Goal: Task Accomplishment & Management: Use online tool/utility

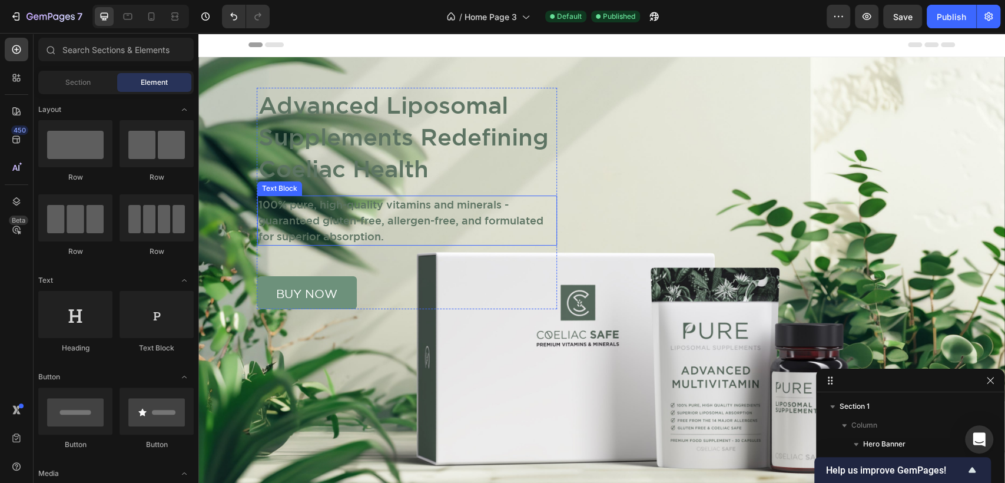
scroll to position [110, 0]
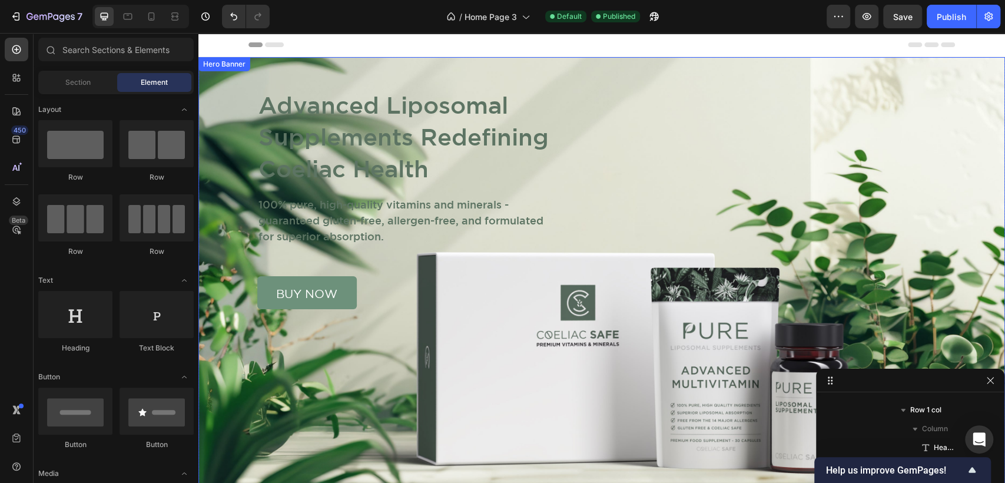
click at [951, 72] on div "Advanced Liposomal Supplements Redefining Coeliac Health Heading 100% pure, hig…" at bounding box center [602, 183] width 718 height 252
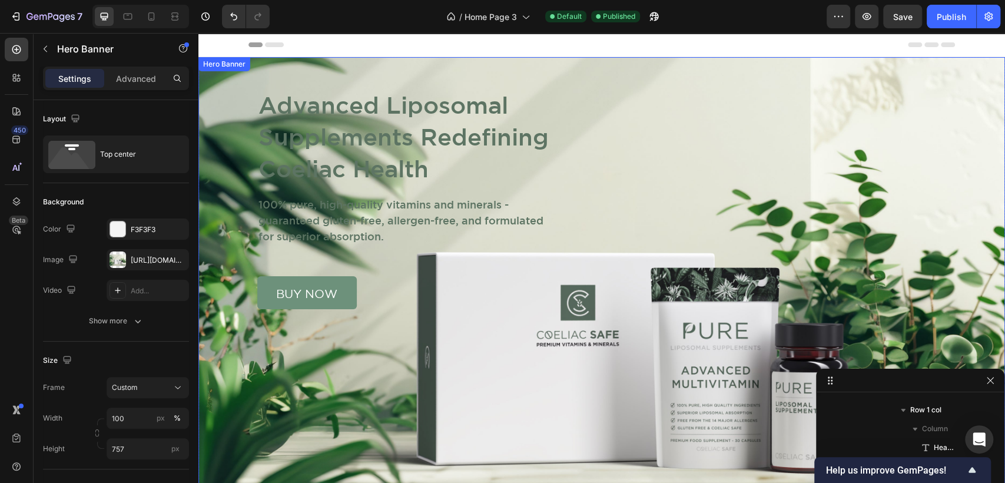
scroll to position [0, 0]
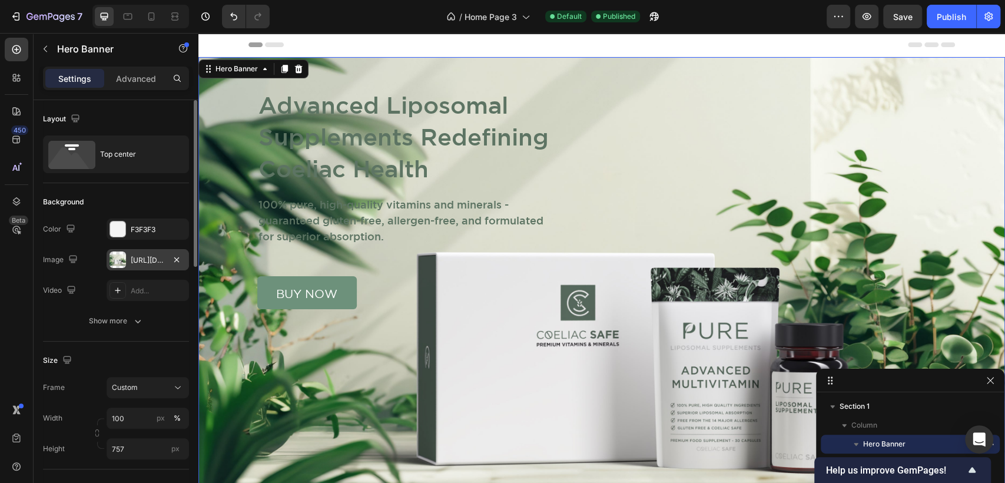
click at [139, 250] on div "[URL][DOMAIN_NAME]" at bounding box center [148, 259] width 82 height 21
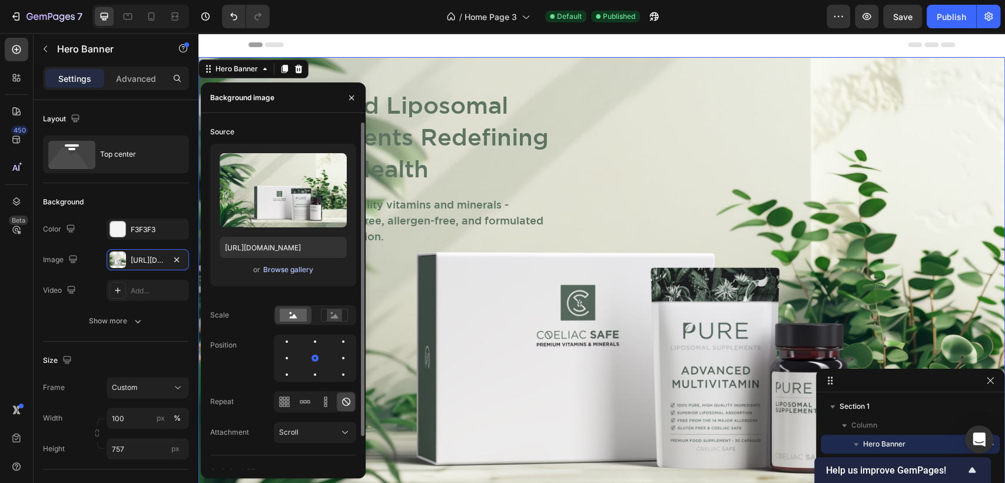
click at [288, 264] on div "Browse gallery" at bounding box center [288, 269] width 50 height 11
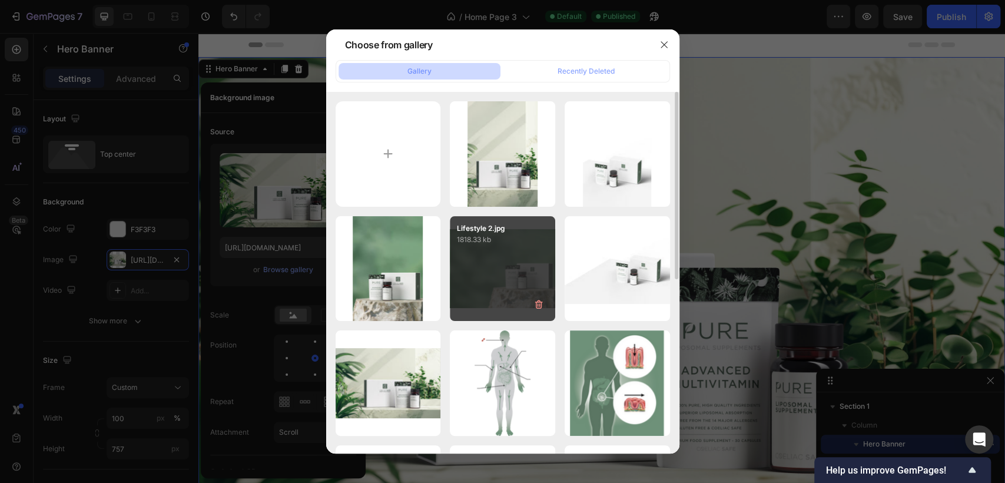
click at [475, 293] on div "Lifestyle 2.jpg 1818.33 kb" at bounding box center [502, 268] width 105 height 105
type input "[URL][DOMAIN_NAME]"
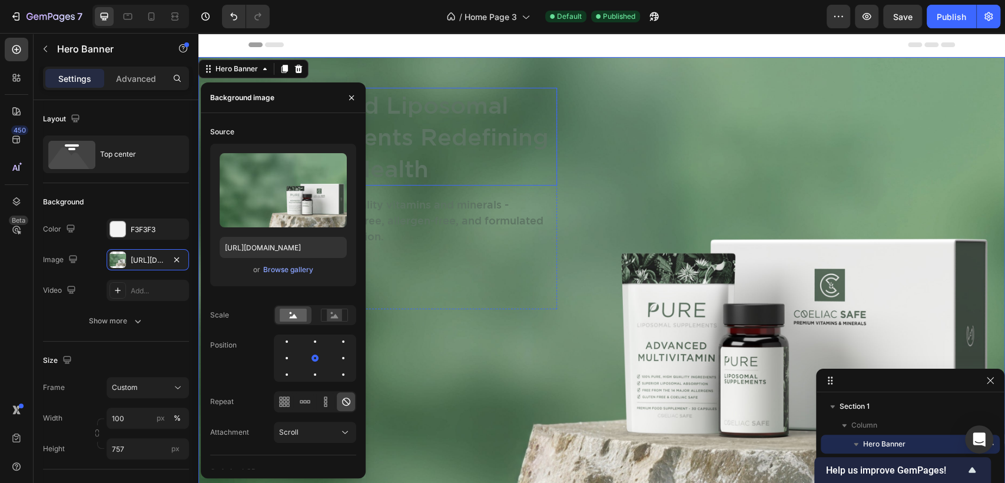
click at [448, 139] on h1 "Advanced Liposomal Supplements Redefining Coeliac Health" at bounding box center [407, 137] width 300 height 98
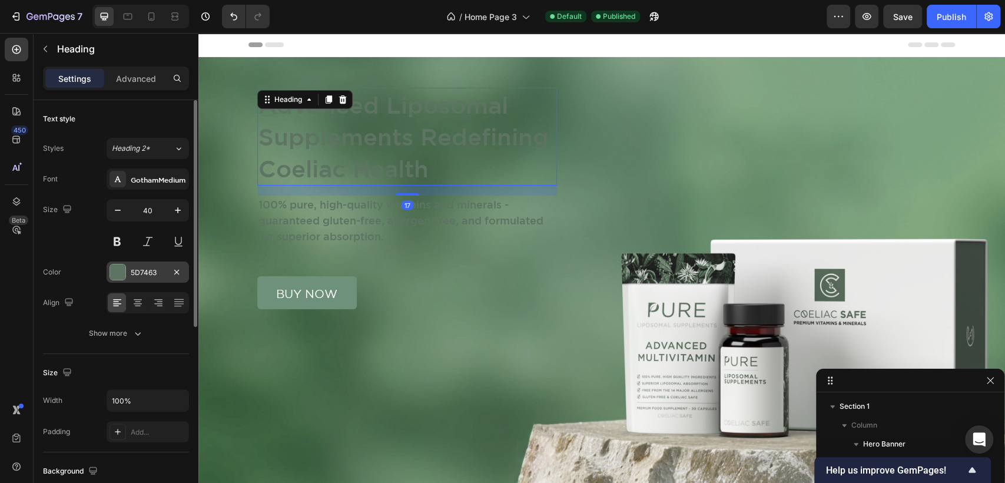
click at [120, 266] on div at bounding box center [117, 271] width 15 height 15
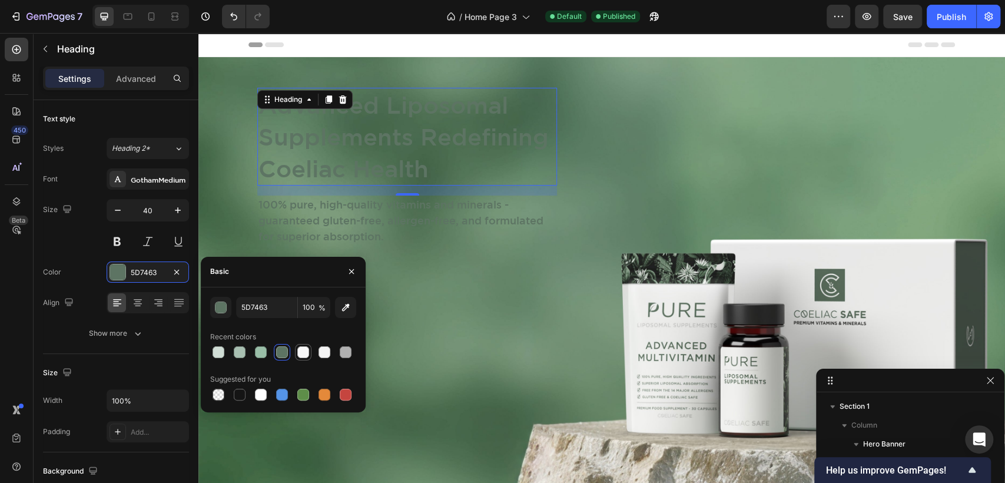
click at [307, 353] on div at bounding box center [303, 352] width 12 height 12
type input "F9F9F9"
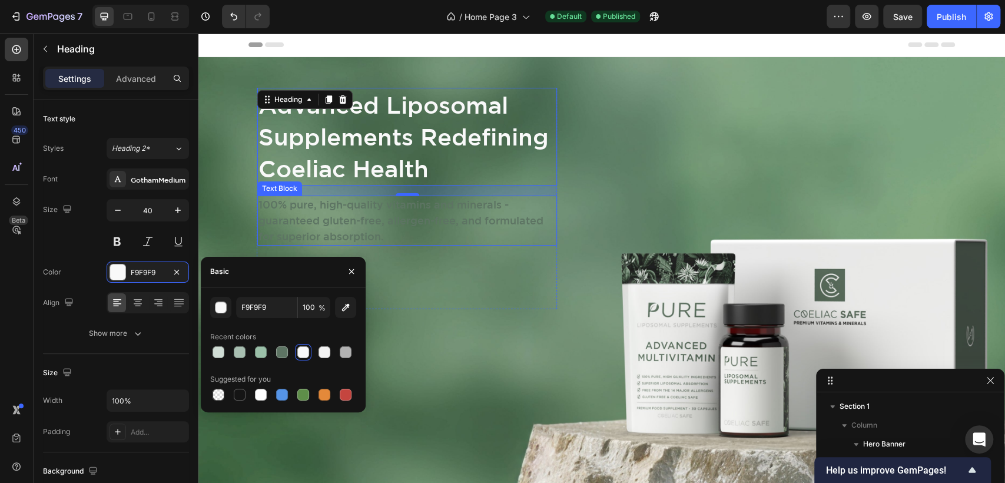
click at [389, 233] on p "100% pure, high-quality vitamins and minerals - guaranteed gluten-free, allerge…" at bounding box center [406, 221] width 297 height 48
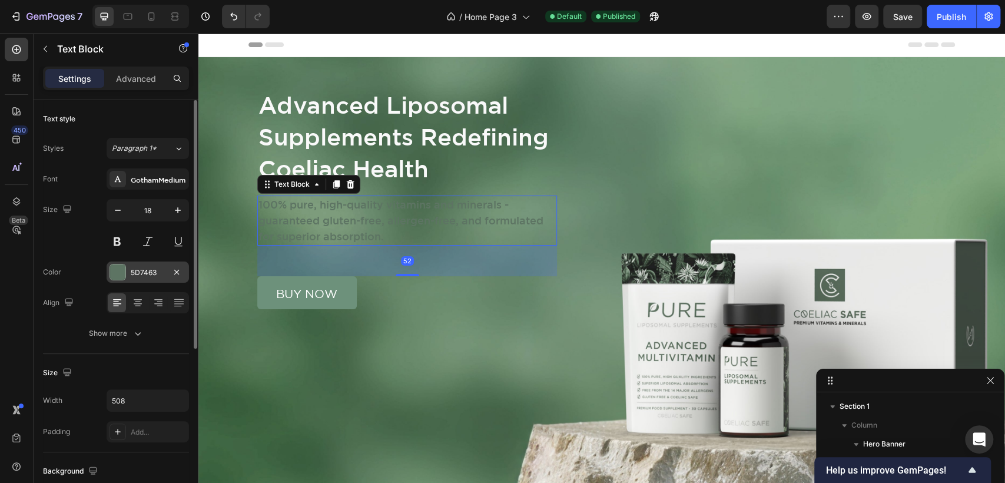
click at [122, 273] on div at bounding box center [117, 271] width 15 height 15
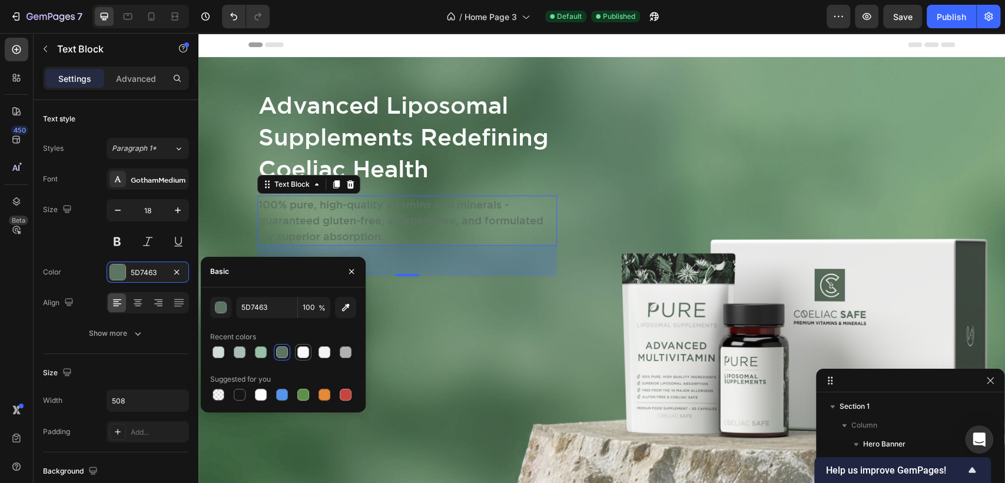
click at [303, 354] on div at bounding box center [303, 352] width 12 height 12
type input "F9F9F9"
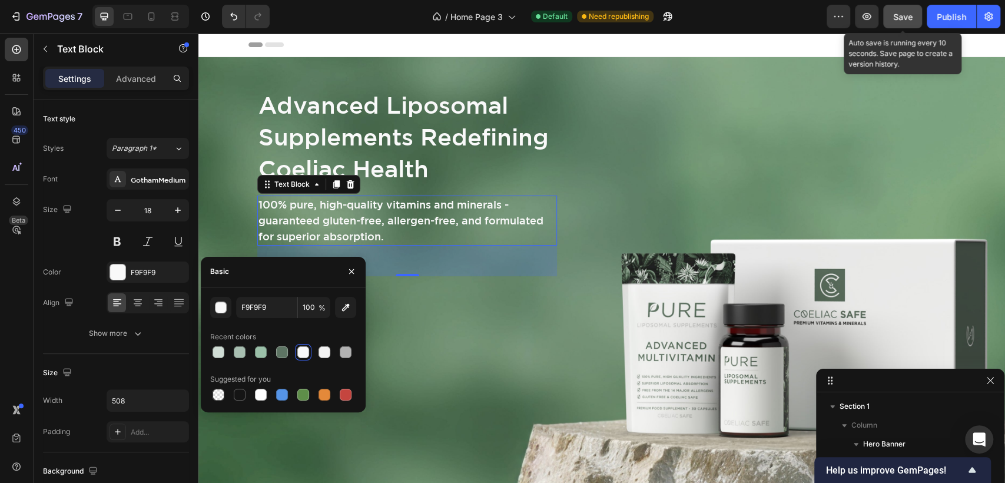
click at [898, 14] on span "Save" at bounding box center [902, 17] width 19 height 10
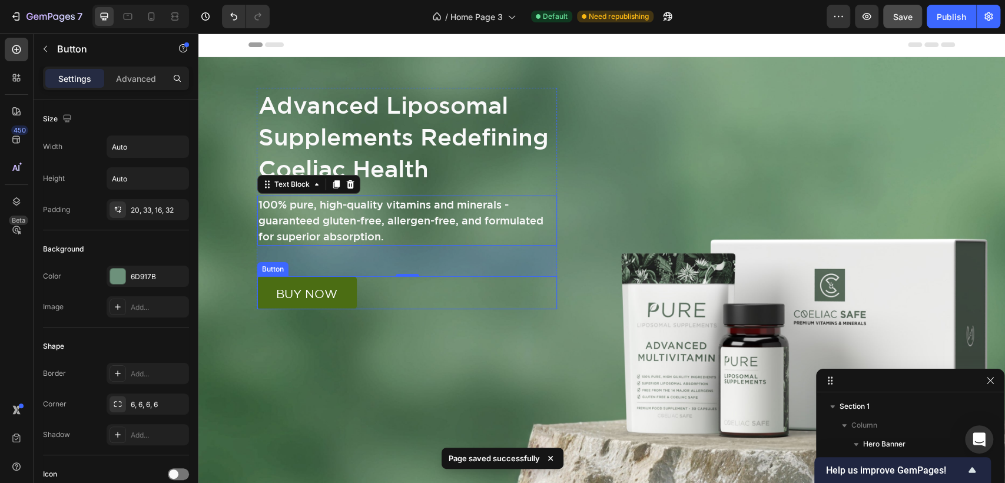
click at [348, 306] on link "buy now" at bounding box center [307, 292] width 100 height 33
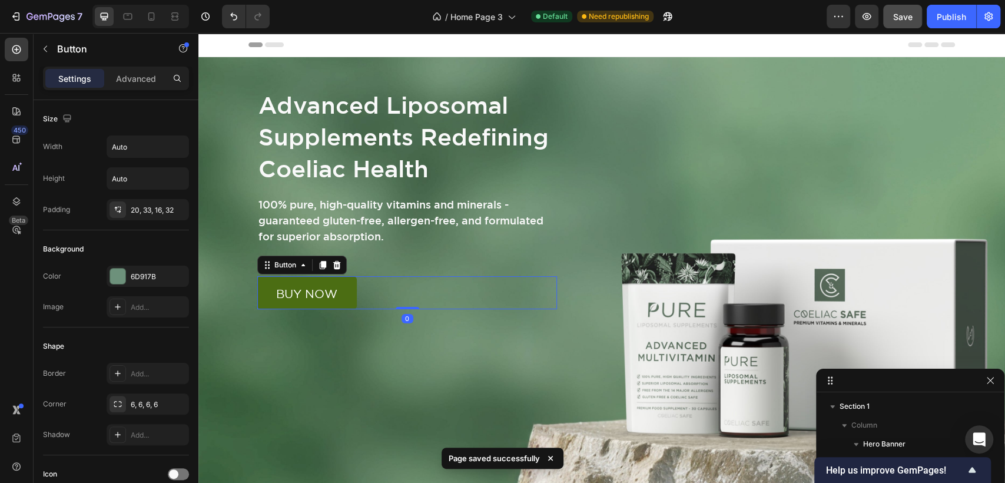
scroll to position [110, 0]
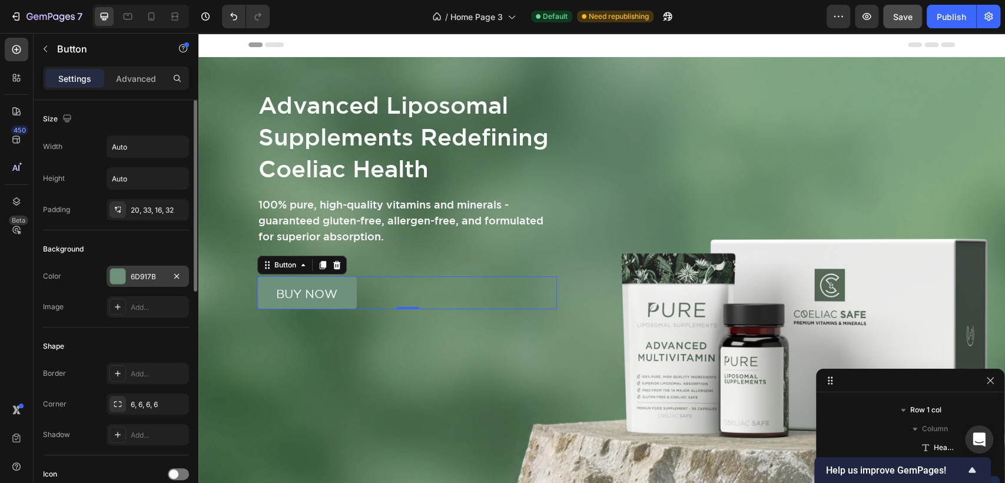
click at [118, 279] on div at bounding box center [117, 275] width 15 height 15
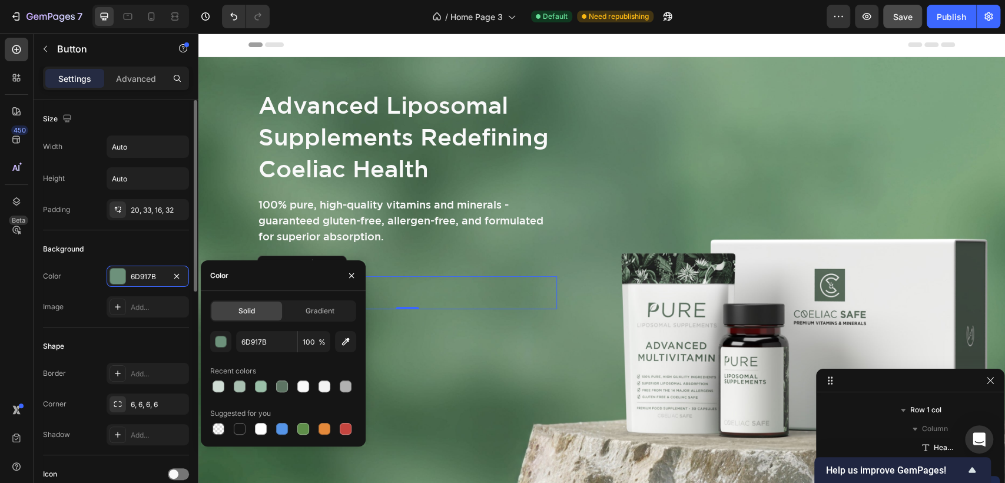
click at [148, 344] on div "Shape" at bounding box center [116, 346] width 146 height 19
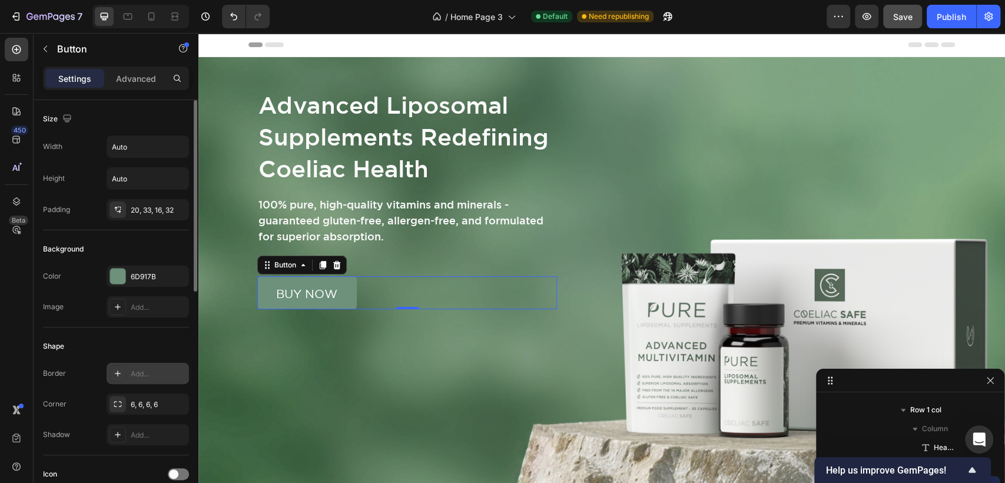
click at [120, 369] on icon at bounding box center [117, 373] width 9 height 9
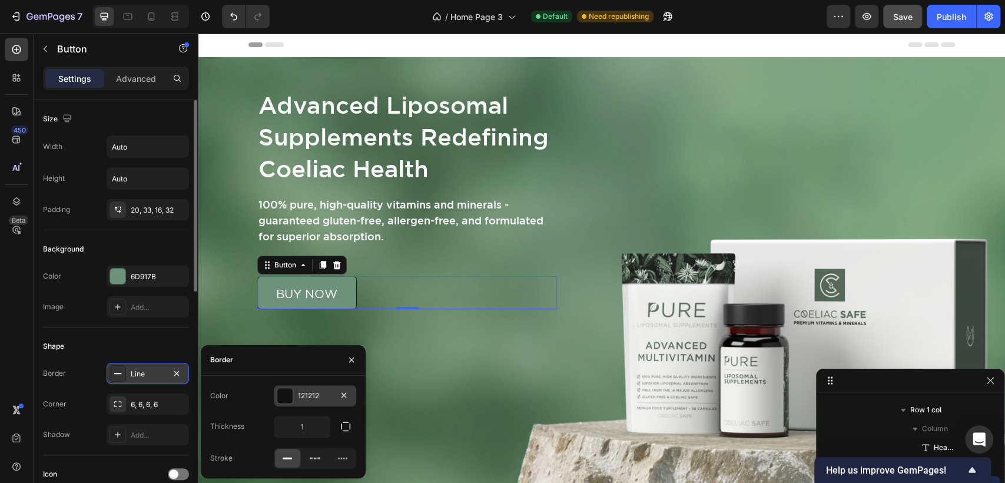
click at [286, 393] on div at bounding box center [284, 395] width 15 height 15
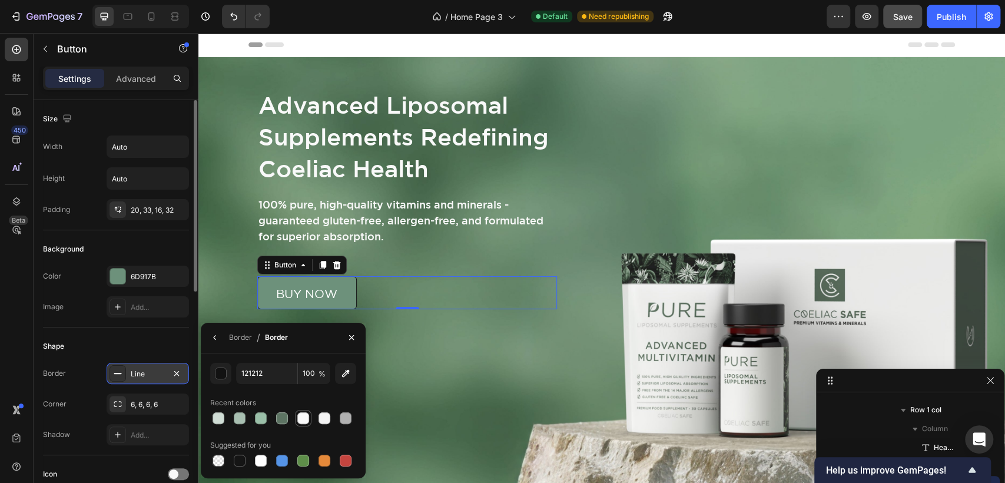
click at [304, 421] on div at bounding box center [303, 418] width 12 height 12
type input "F9F9F9"
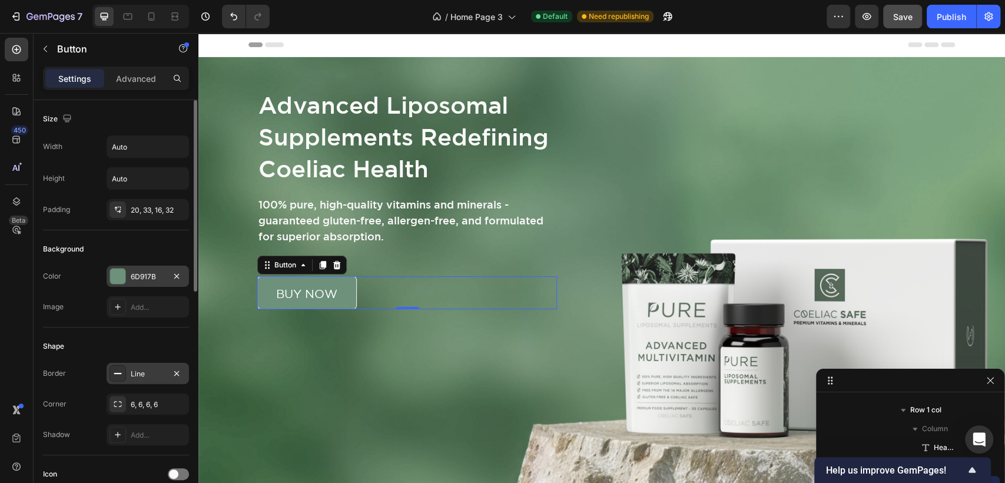
click at [118, 274] on div at bounding box center [117, 275] width 15 height 15
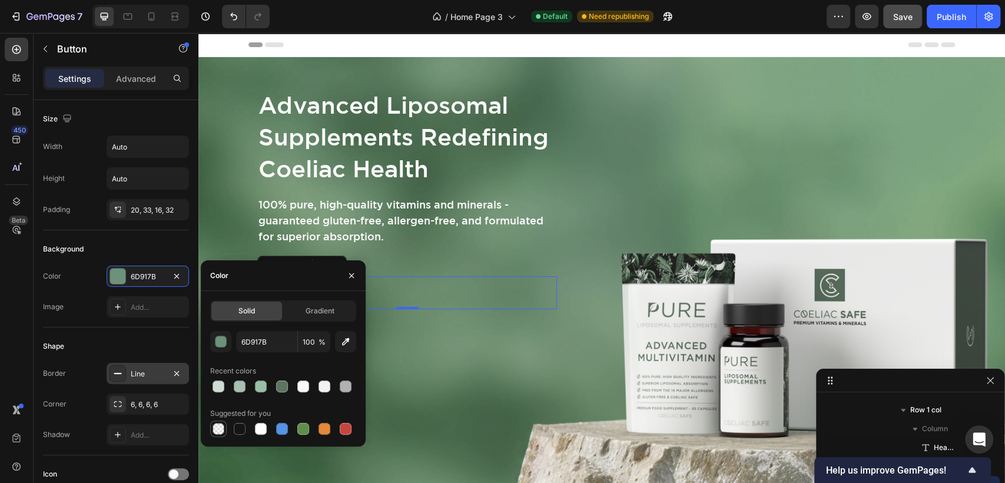
click at [223, 429] on div at bounding box center [219, 429] width 12 height 12
type input "000000"
type input "0"
click at [434, 390] on div "Background Image" at bounding box center [601, 280] width 807 height 446
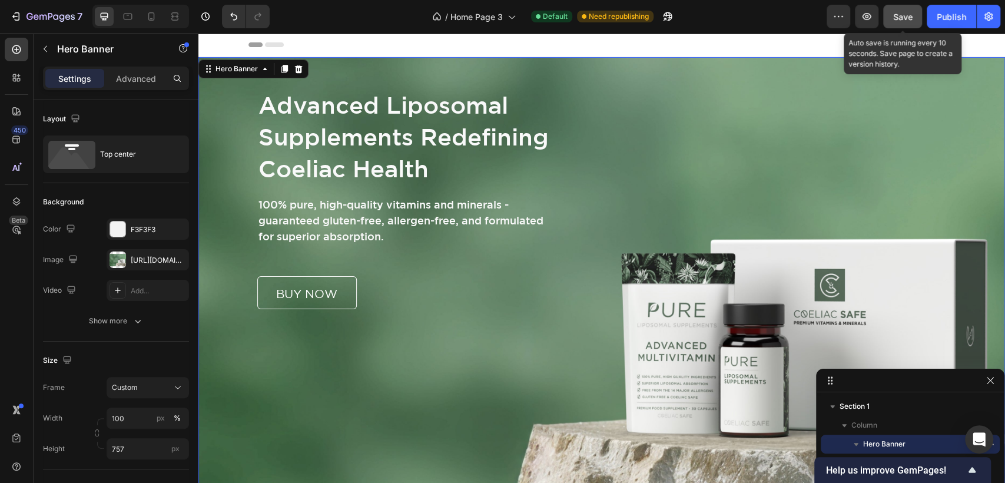
click at [897, 15] on span "Save" at bounding box center [902, 17] width 19 height 10
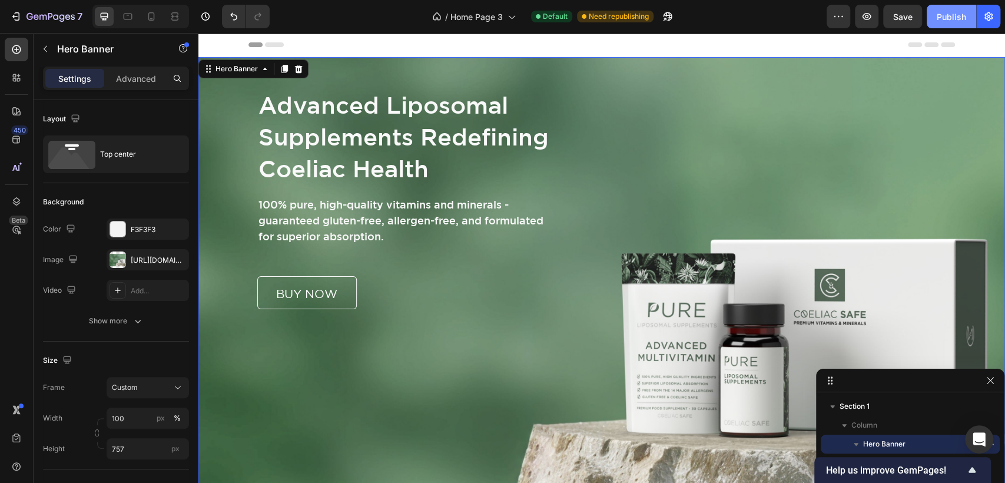
click at [942, 11] on div "Publish" at bounding box center [951, 17] width 29 height 12
click at [149, 16] on icon at bounding box center [151, 17] width 12 height 12
type input "600"
type input "100%"
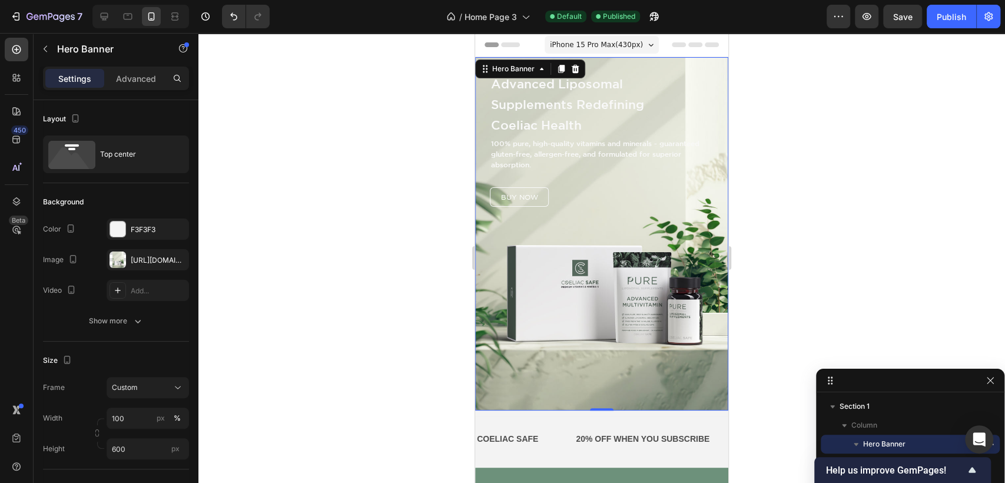
click at [710, 65] on div "Advanced Liposomal Supplements Redefining Coeliac Health Heading 100% pure, hig…" at bounding box center [601, 249] width 253 height 385
click at [138, 263] on div "[URL][DOMAIN_NAME]" at bounding box center [148, 260] width 34 height 11
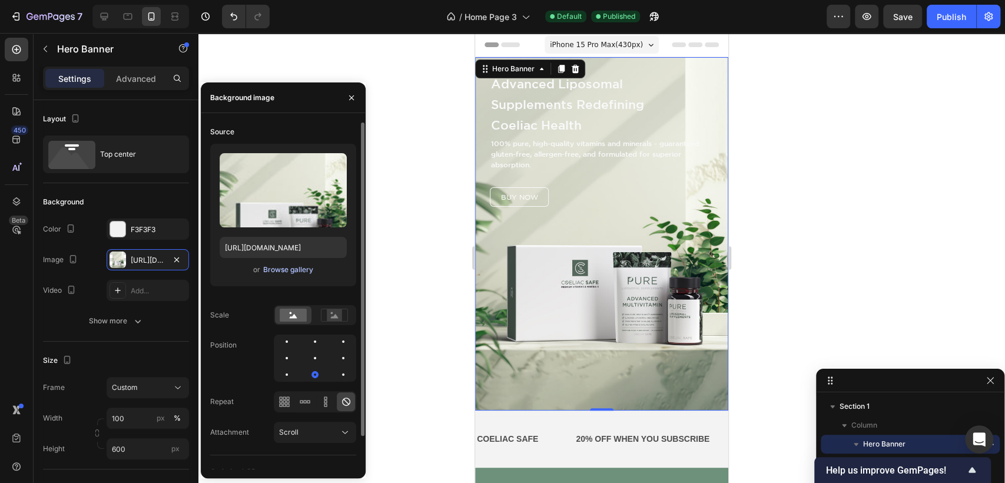
click at [281, 269] on div "Browse gallery" at bounding box center [288, 269] width 50 height 11
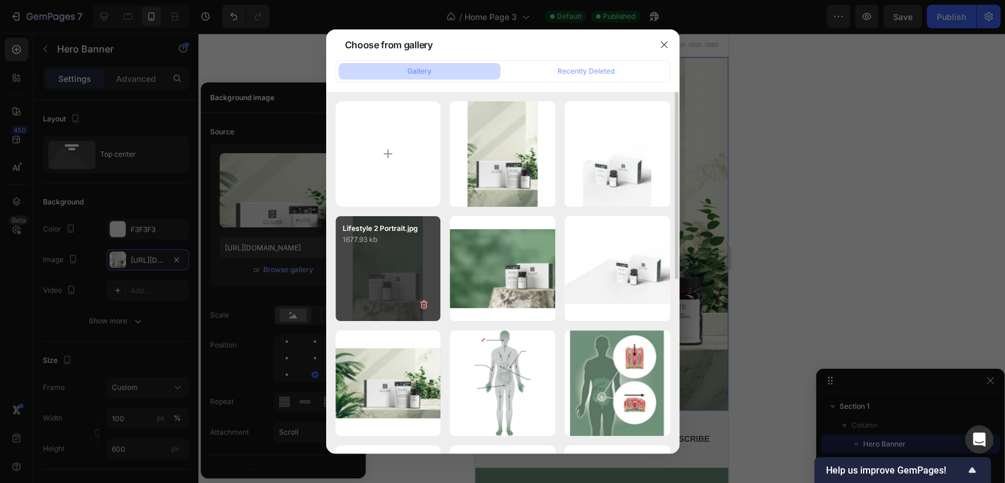
click at [374, 269] on div "Lifestyle 2 Portrait.jpg 1677.93 kb" at bounding box center [388, 268] width 105 height 105
type input "[URL][DOMAIN_NAME]"
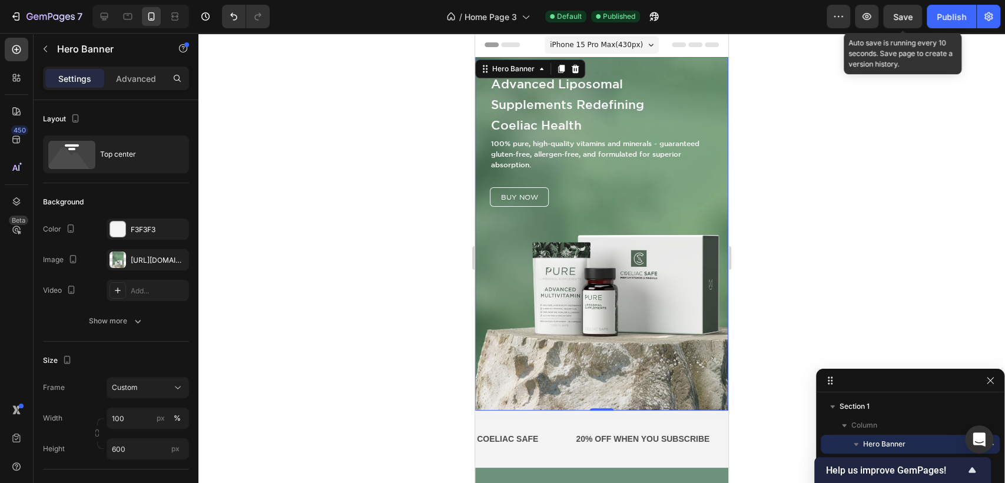
click at [903, 16] on span "Save" at bounding box center [902, 17] width 19 height 10
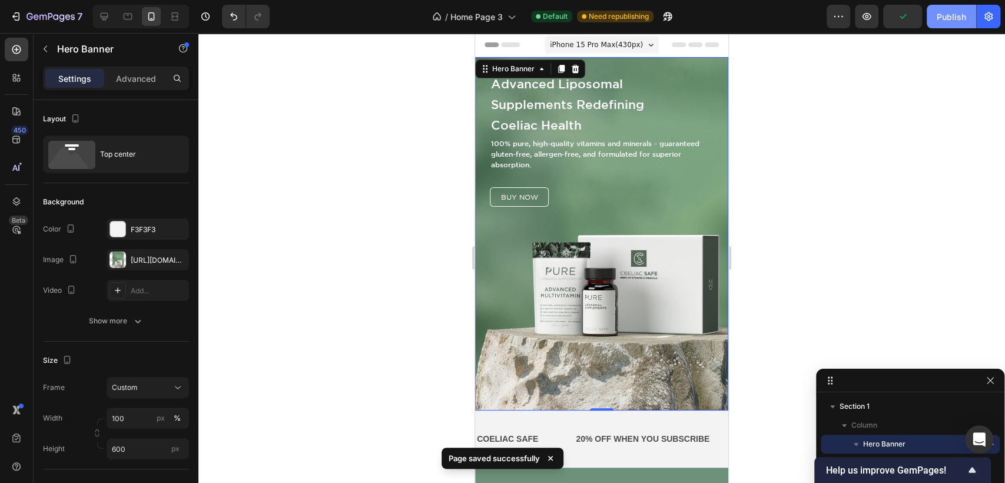
click at [953, 15] on div "Publish" at bounding box center [951, 17] width 29 height 12
